Goal: Information Seeking & Learning: Learn about a topic

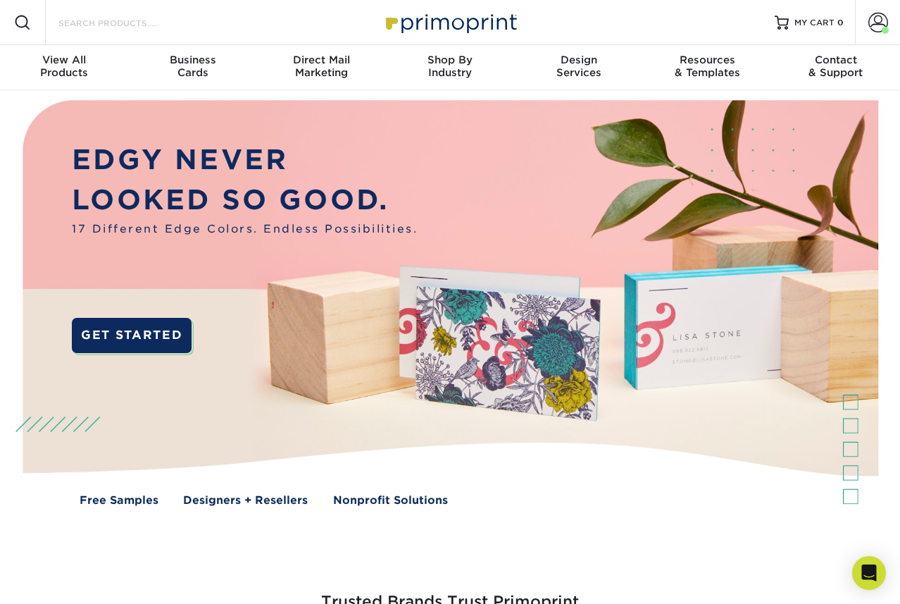
click at [125, 28] on input "Search Products" at bounding box center [125, 22] width 137 height 17
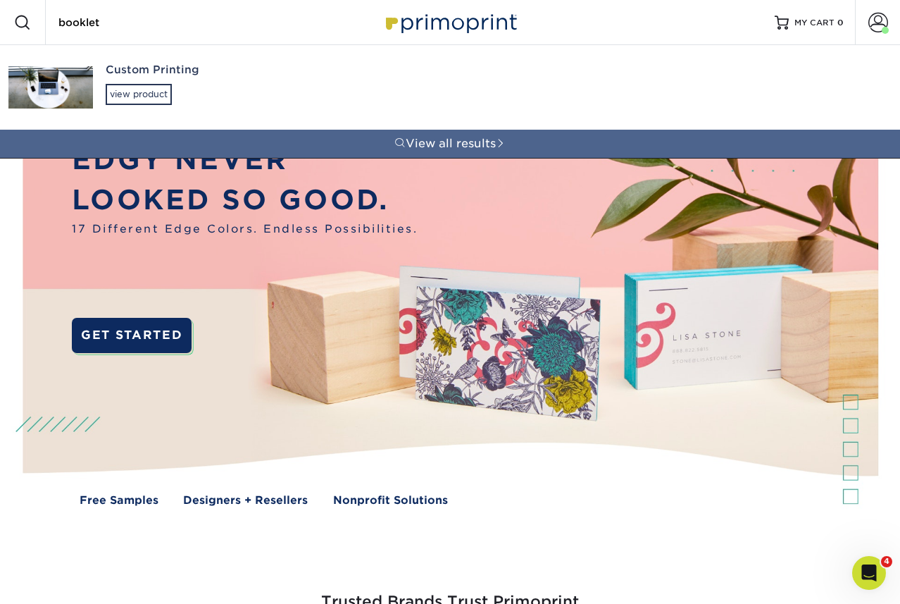
type input "booklet"
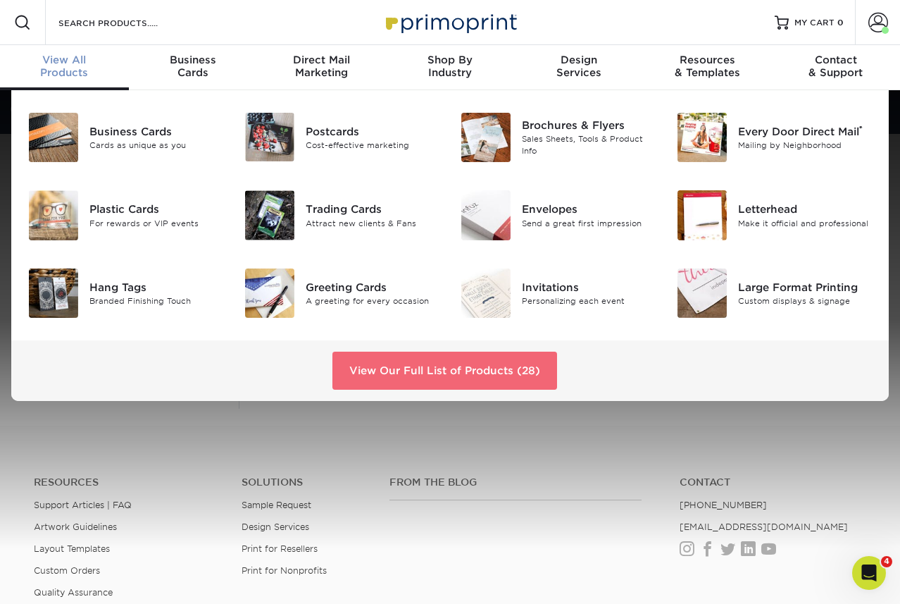
click at [472, 384] on link "View Our Full List of Products (28)" at bounding box center [445, 371] width 225 height 38
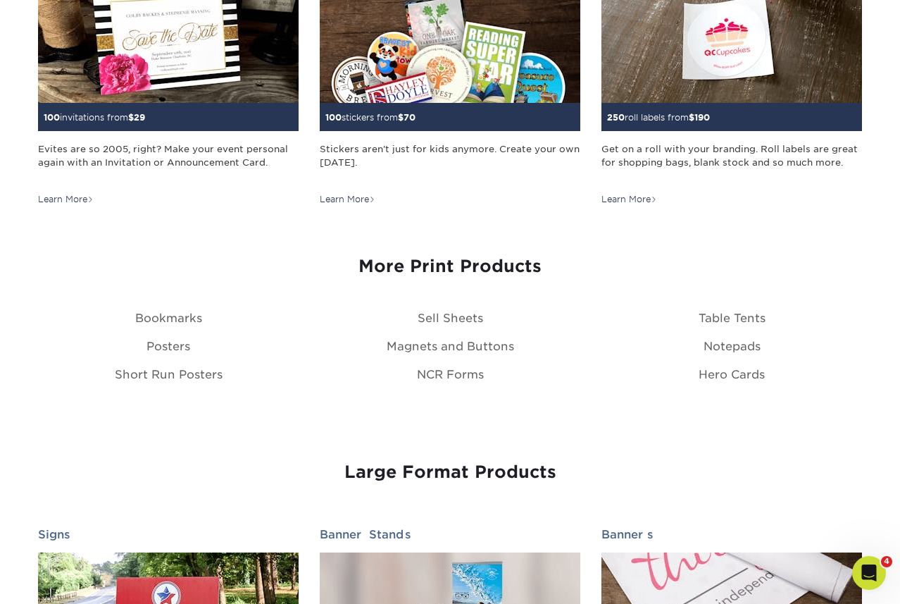
scroll to position [1550, 0]
